Goal: Use online tool/utility: Utilize a website feature to perform a specific function

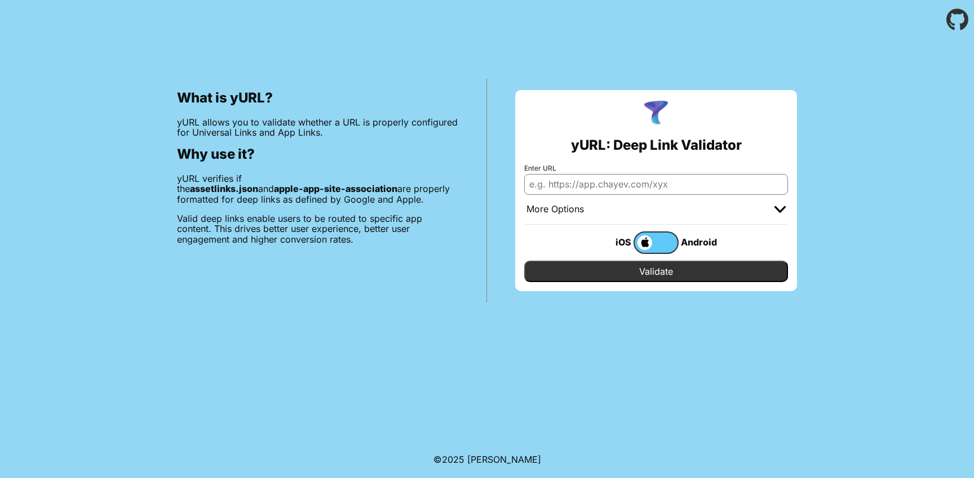
click at [574, 187] on input "Enter URL" at bounding box center [656, 184] width 264 height 20
type input "[URL][DOMAIN_NAME]"
click at [524, 261] on input "Validate" at bounding box center [656, 271] width 264 height 21
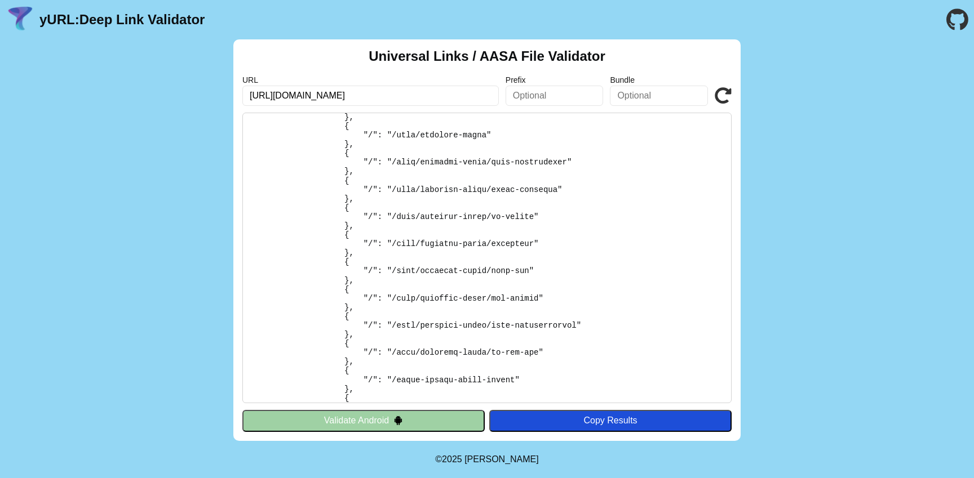
scroll to position [1994, 0]
